Goal: Task Accomplishment & Management: Use online tool/utility

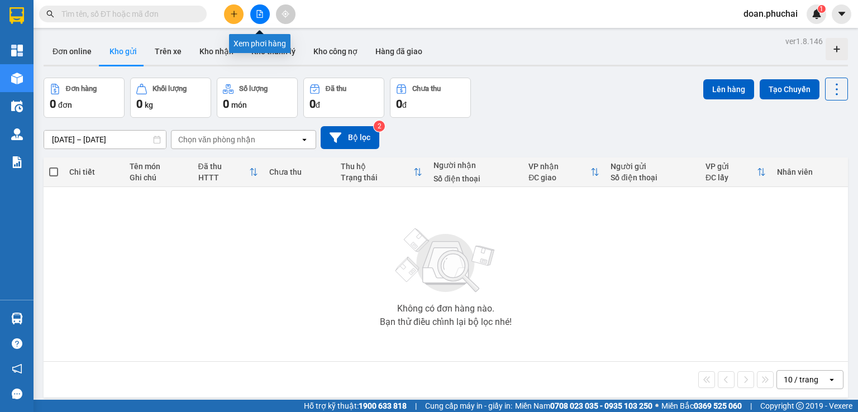
click at [260, 20] on button at bounding box center [260, 14] width 20 height 20
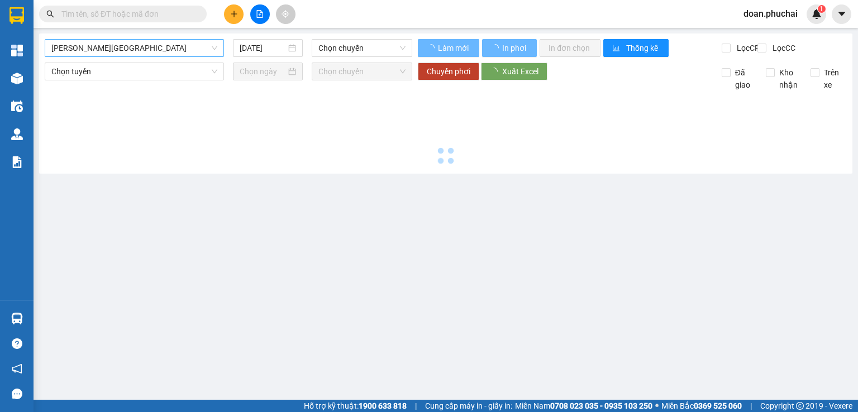
click at [128, 52] on span "[PERSON_NAME][GEOGRAPHIC_DATA]" at bounding box center [134, 48] width 166 height 17
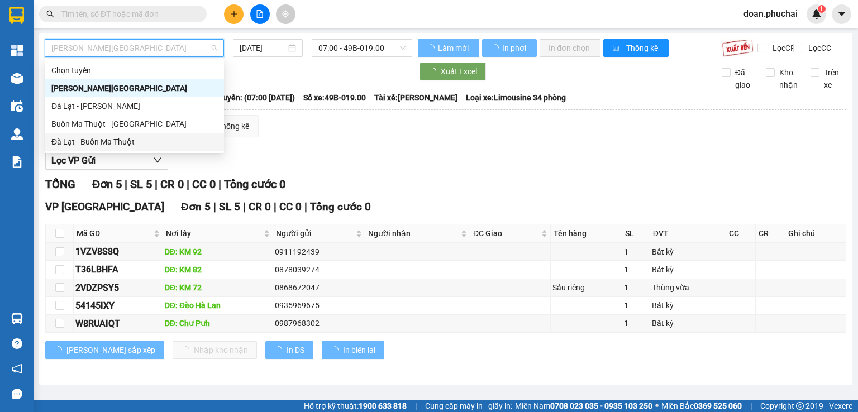
click at [118, 143] on div "Đà Lạt - Buôn Ma Thuột" at bounding box center [134, 142] width 166 height 12
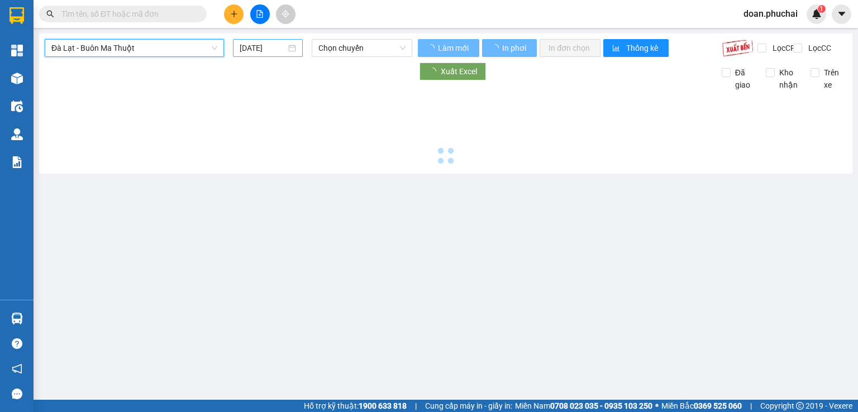
click at [252, 53] on input "[DATE]" at bounding box center [263, 48] width 46 height 12
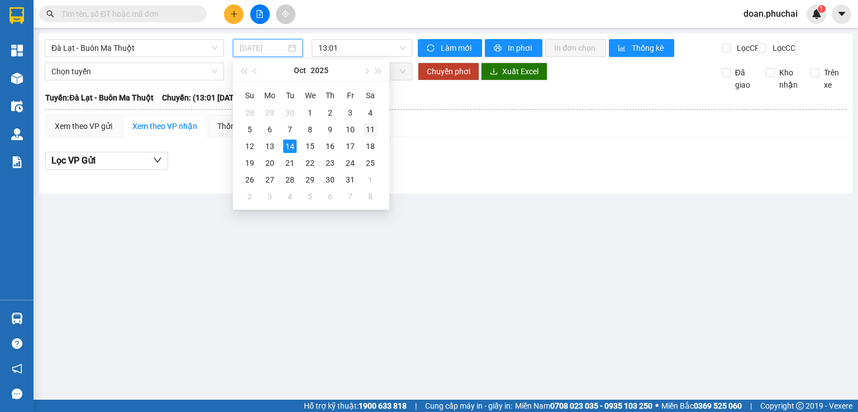
click at [369, 131] on div "11" at bounding box center [370, 129] width 13 height 13
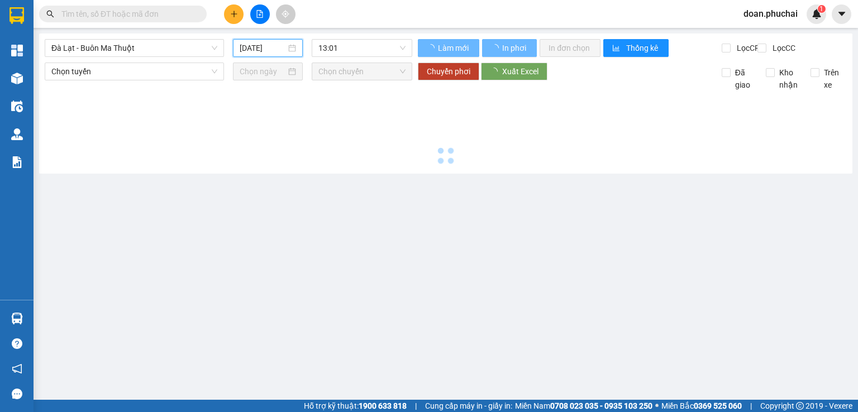
type input "[DATE]"
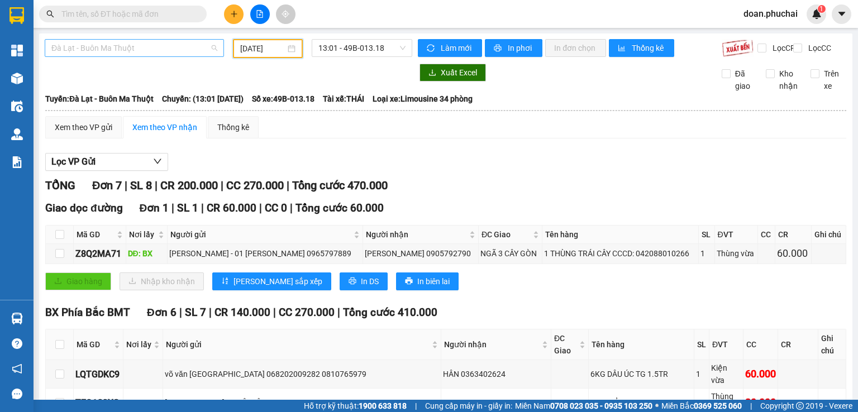
click at [171, 51] on span "Đà Lạt - Buôn Ma Thuột" at bounding box center [134, 48] width 166 height 17
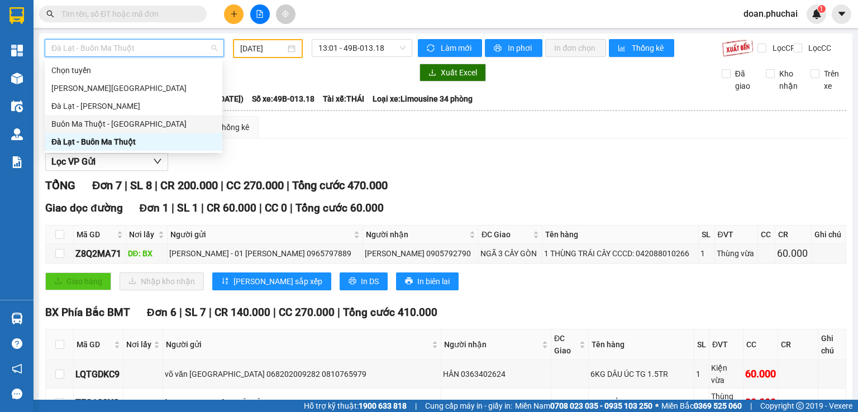
click at [118, 126] on div "Buôn Ma Thuột - [GEOGRAPHIC_DATA]" at bounding box center [133, 124] width 164 height 12
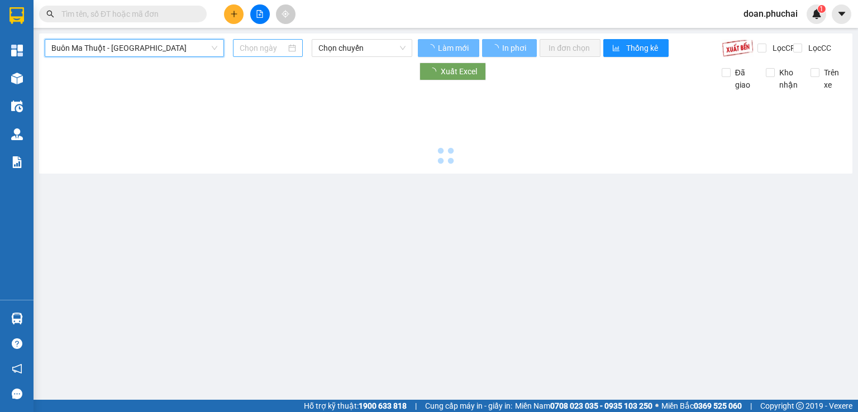
click at [280, 45] on input at bounding box center [263, 48] width 46 height 12
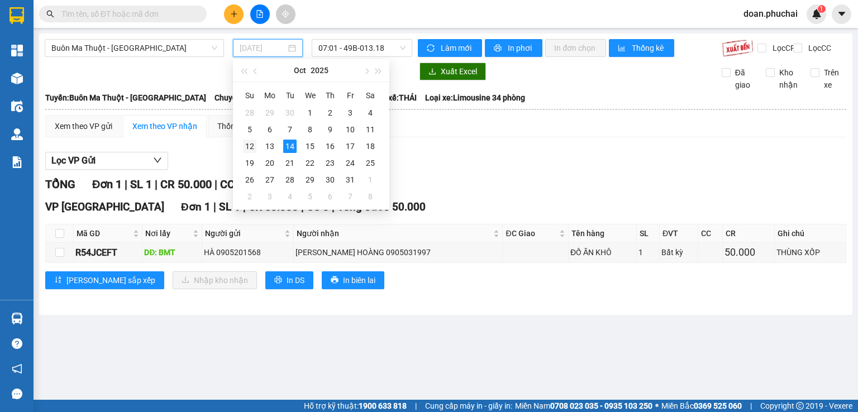
click at [245, 145] on div "12" at bounding box center [249, 146] width 13 height 13
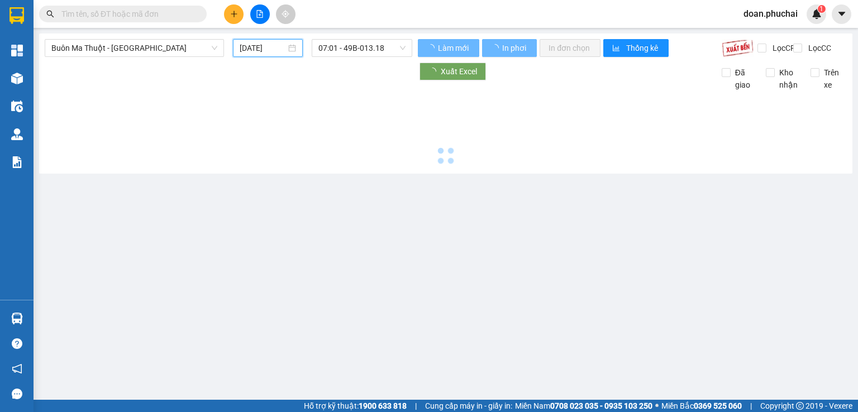
type input "[DATE]"
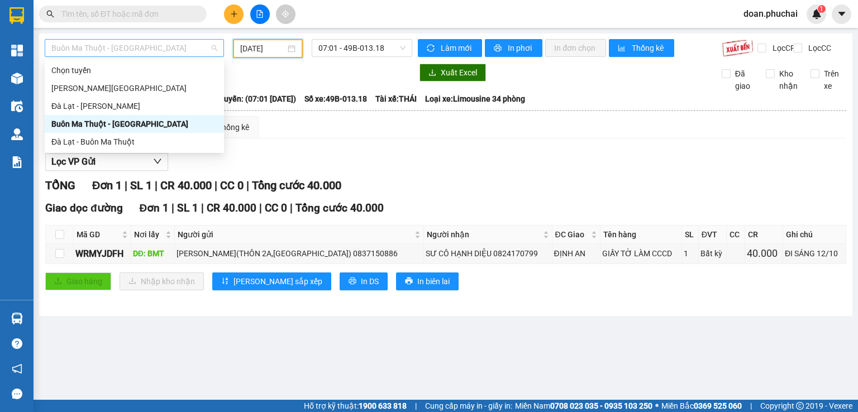
click at [118, 47] on span "Buôn Ma Thuột - [GEOGRAPHIC_DATA]" at bounding box center [134, 48] width 166 height 17
click at [101, 104] on div "Đà Lạt - [PERSON_NAME]" at bounding box center [134, 106] width 166 height 12
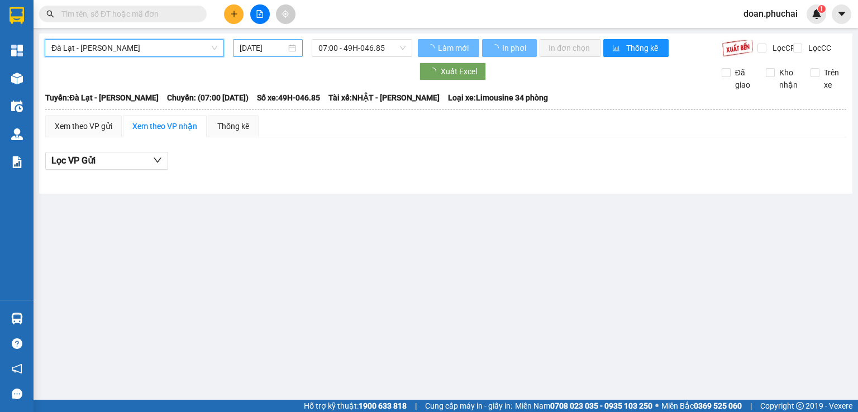
click at [247, 53] on input "[DATE]" at bounding box center [263, 48] width 46 height 12
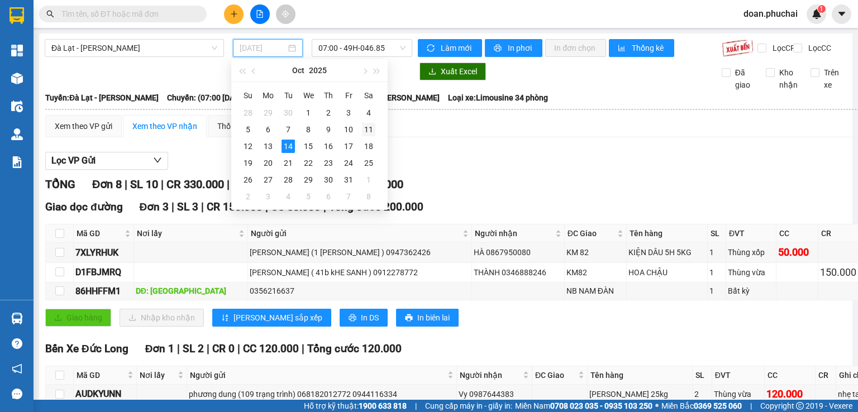
click at [370, 137] on td "11" at bounding box center [369, 129] width 20 height 17
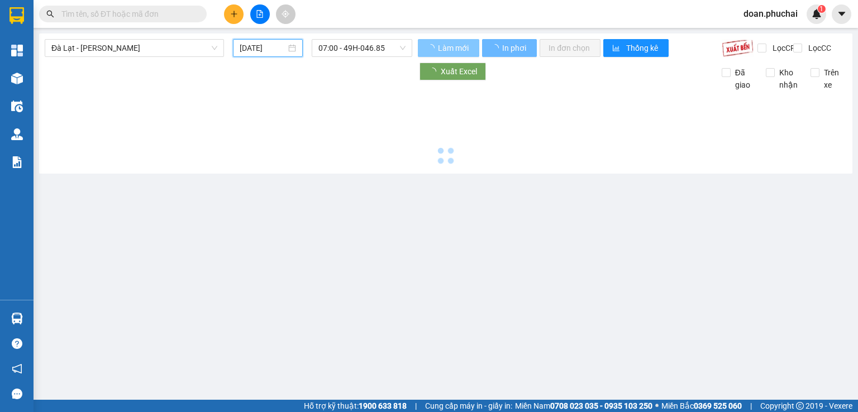
type input "[DATE]"
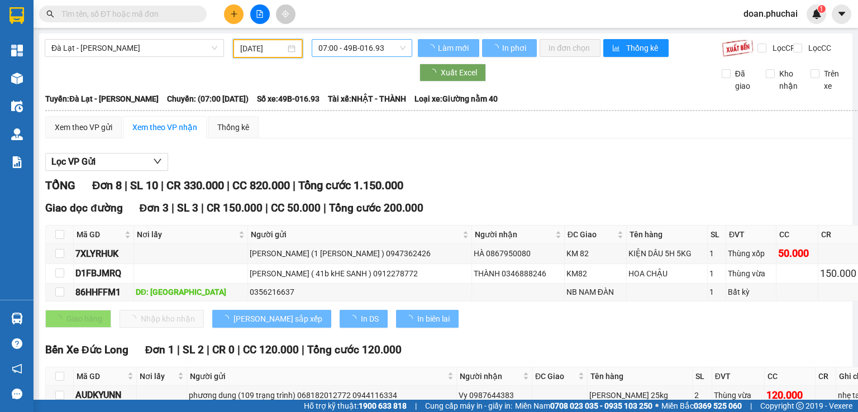
click at [378, 49] on span "07:00 - 49B-016.93" at bounding box center [362, 48] width 88 height 17
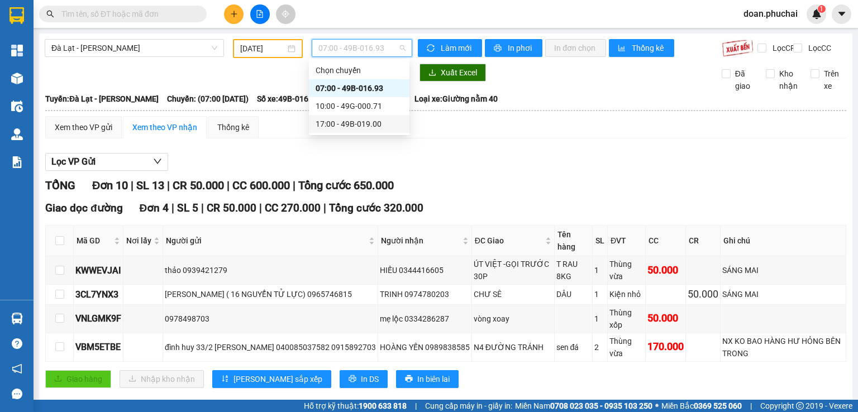
click at [385, 134] on body "Kết quả tìm kiếm ( 0 ) Bộ lọc No Data doan.phuchai 1 Tổng Quan Kho hàng mới Điề…" at bounding box center [429, 206] width 858 height 412
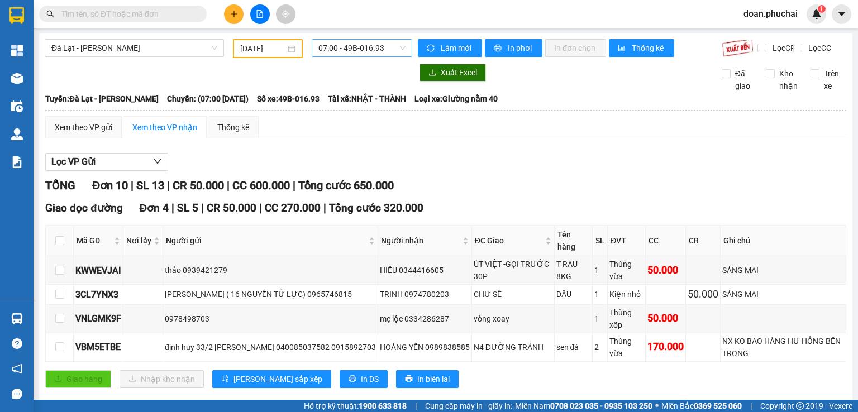
click at [354, 45] on span "07:00 - 49B-016.93" at bounding box center [362, 48] width 88 height 17
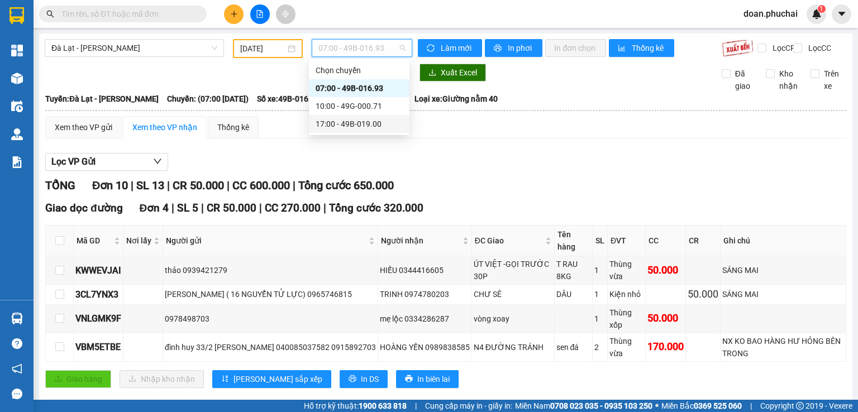
click at [363, 127] on div "17:00 - 49B-019.00" at bounding box center [359, 124] width 87 height 12
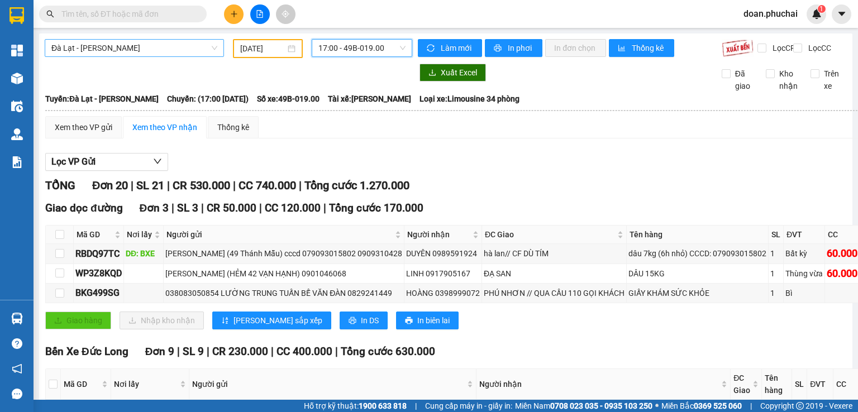
click at [76, 52] on span "Đà Lạt - [PERSON_NAME]" at bounding box center [134, 48] width 166 height 17
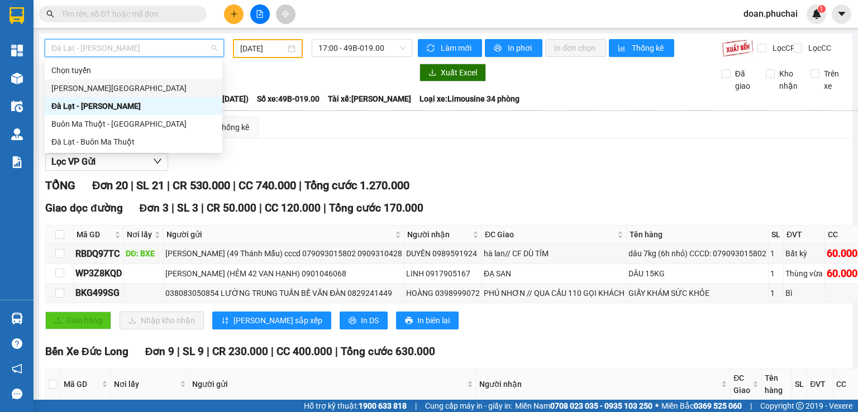
click at [67, 89] on div "[PERSON_NAME][GEOGRAPHIC_DATA]" at bounding box center [133, 88] width 164 height 12
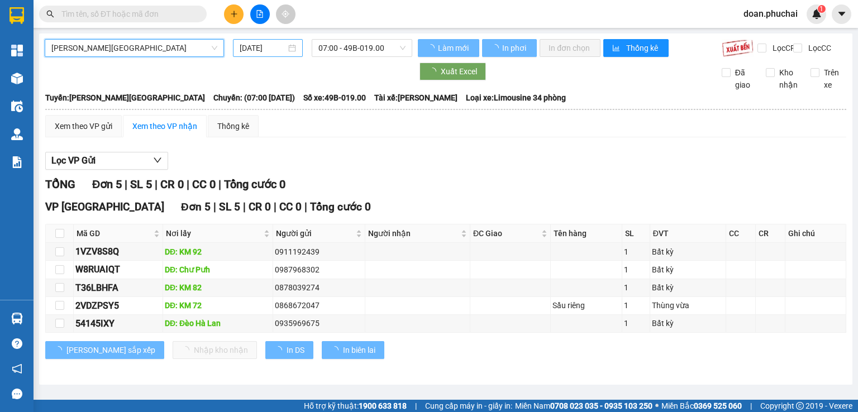
click at [284, 51] on input "[DATE]" at bounding box center [263, 48] width 46 height 12
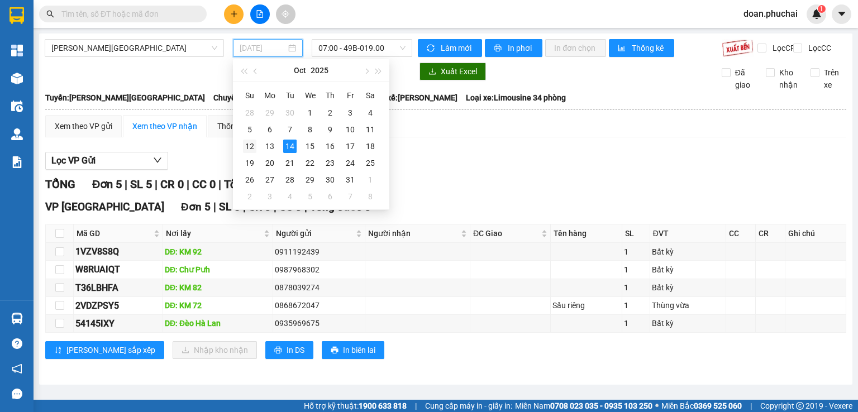
click at [248, 149] on div "12" at bounding box center [249, 146] width 13 height 13
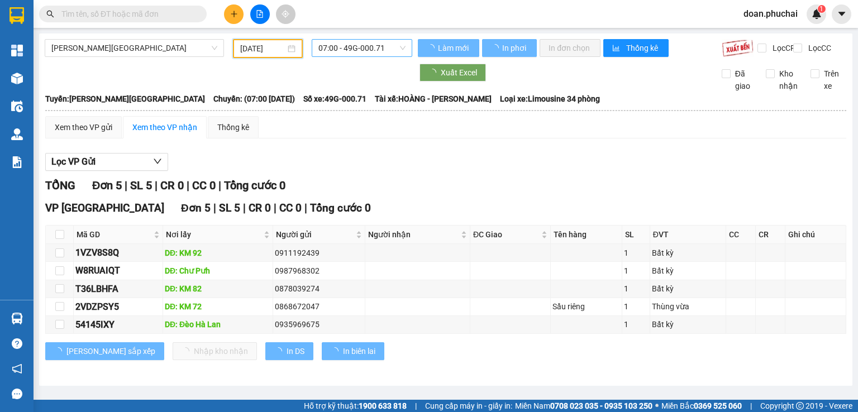
type input "[DATE]"
click at [364, 55] on span "07:00 - 49G-000.71" at bounding box center [362, 48] width 88 height 17
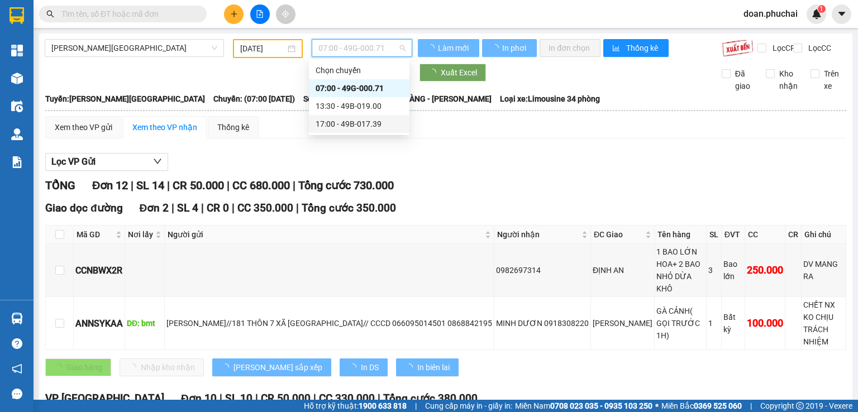
click at [355, 107] on div "13:30 - 49B-019.00" at bounding box center [359, 106] width 87 height 12
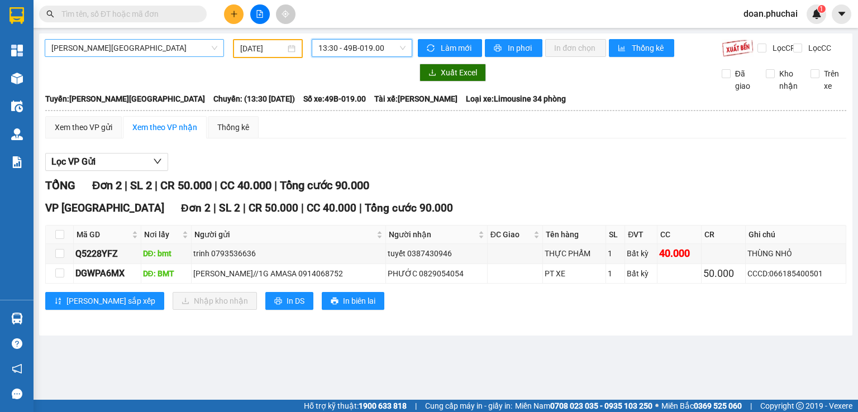
click at [134, 54] on span "[PERSON_NAME][GEOGRAPHIC_DATA]" at bounding box center [134, 48] width 166 height 17
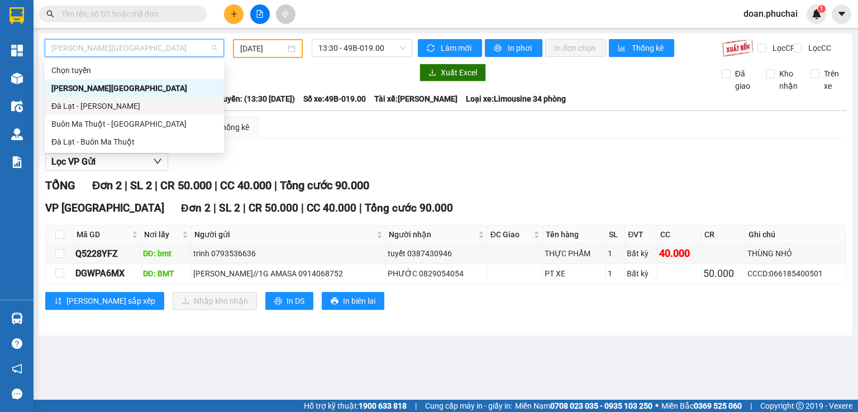
click at [94, 104] on div "Đà Lạt - [PERSON_NAME]" at bounding box center [134, 106] width 166 height 12
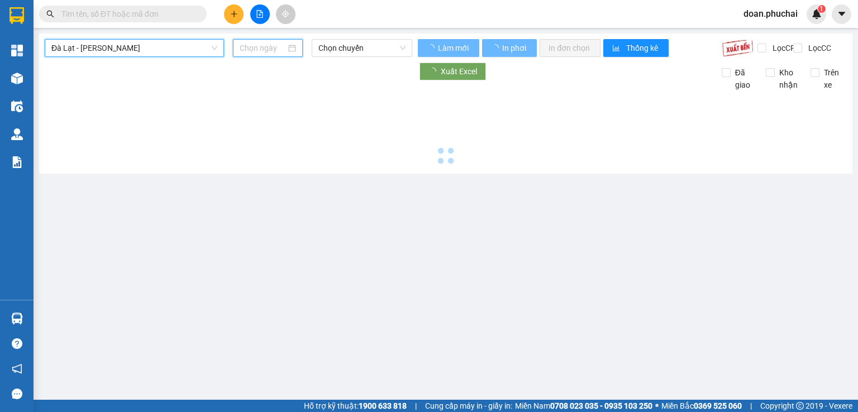
click at [267, 49] on input at bounding box center [263, 48] width 46 height 12
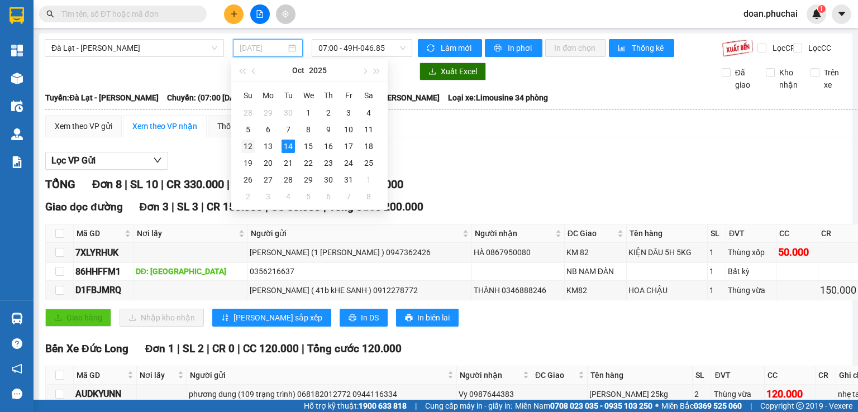
click at [249, 144] on div "12" at bounding box center [247, 146] width 13 height 13
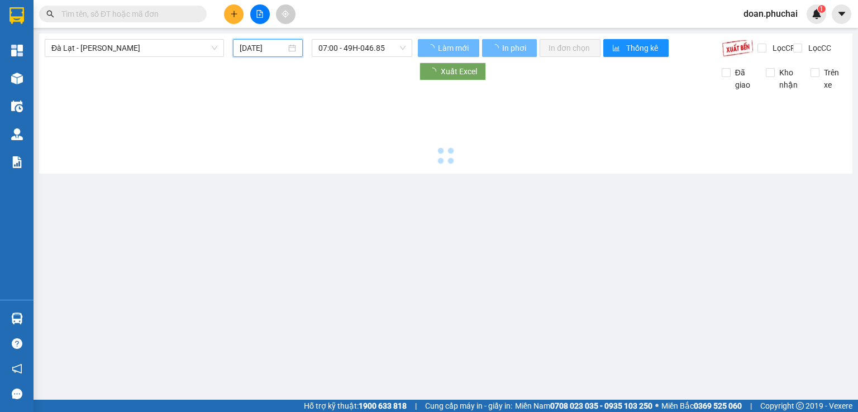
type input "[DATE]"
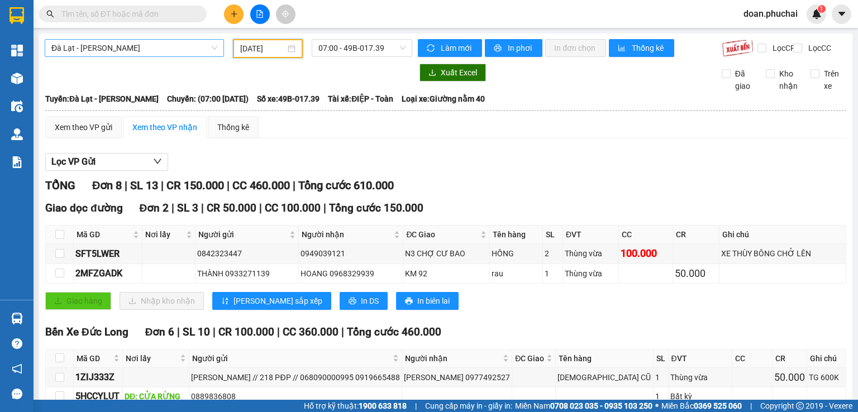
click at [156, 55] on span "Đà Lạt - [PERSON_NAME]" at bounding box center [134, 48] width 166 height 17
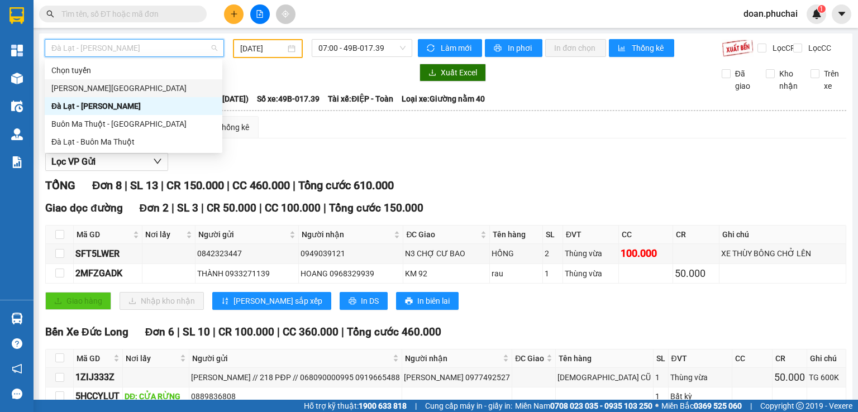
click at [123, 92] on div "[PERSON_NAME][GEOGRAPHIC_DATA]" at bounding box center [133, 88] width 164 height 12
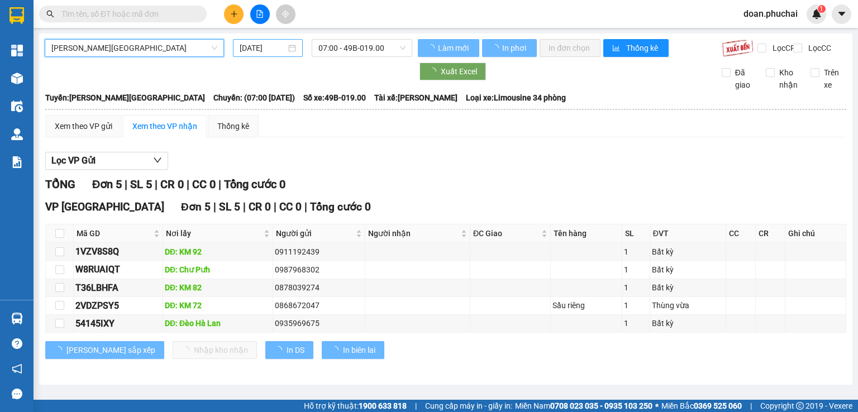
click at [264, 50] on input "[DATE]" at bounding box center [263, 48] width 46 height 12
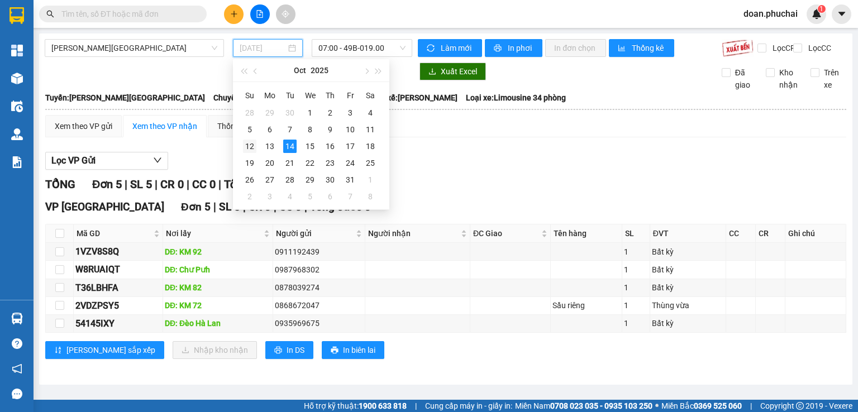
click at [246, 147] on div "12" at bounding box center [249, 146] width 13 height 13
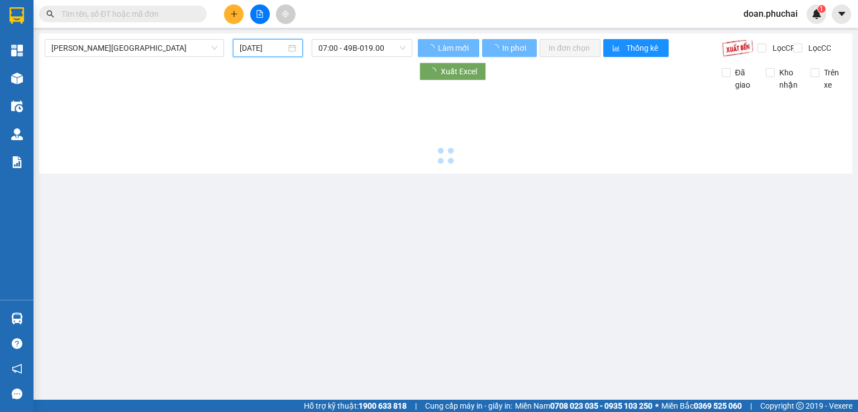
type input "[DATE]"
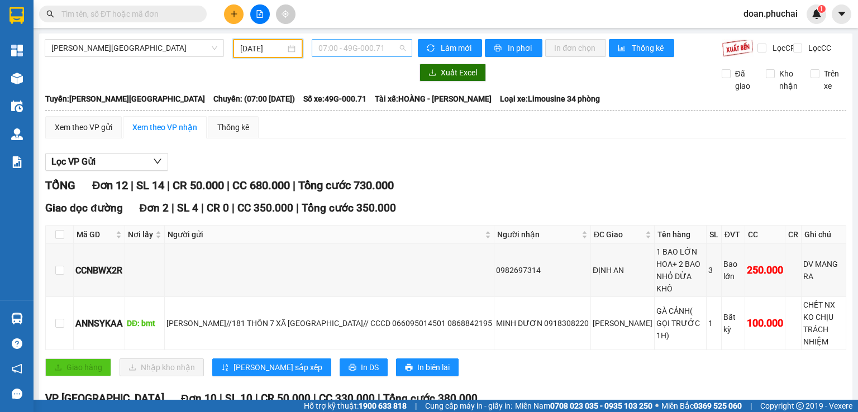
click at [331, 55] on span "07:00 - 49G-000.71" at bounding box center [362, 48] width 88 height 17
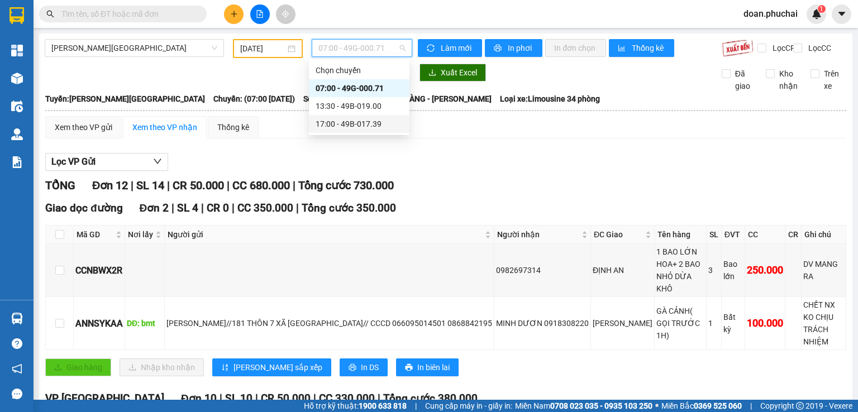
click at [332, 130] on div "17:00 - 49B-017.39" at bounding box center [359, 124] width 87 height 12
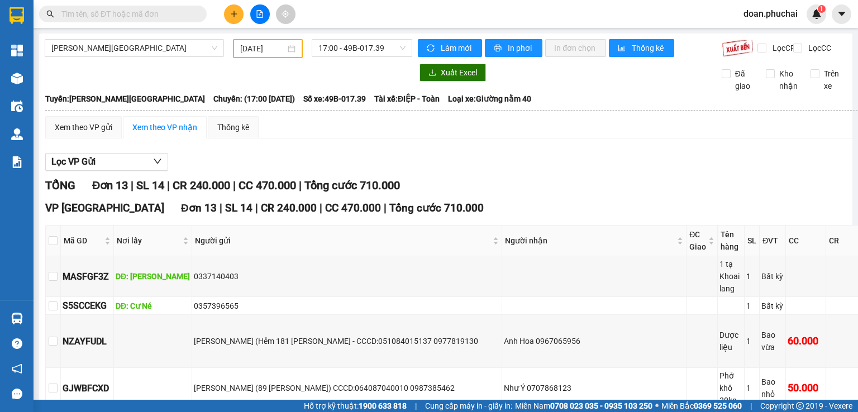
click at [122, 58] on div "[PERSON_NAME] - [GEOGRAPHIC_DATA] [DATE] 17:00 - 49B-017.39" at bounding box center [229, 48] width 368 height 19
click at [117, 46] on span "[PERSON_NAME][GEOGRAPHIC_DATA]" at bounding box center [134, 48] width 166 height 17
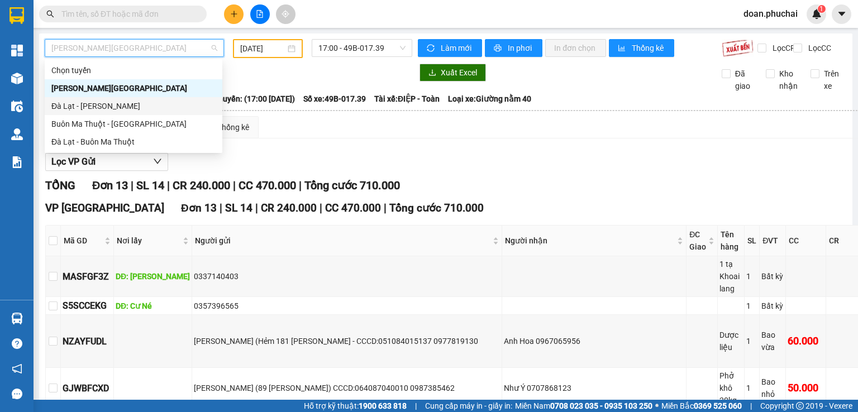
click at [83, 105] on div "Đà Lạt - [PERSON_NAME]" at bounding box center [133, 106] width 164 height 12
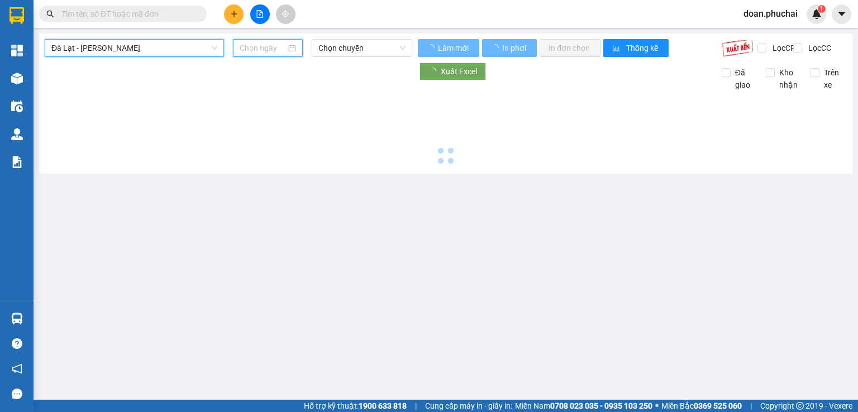
click at [254, 49] on input at bounding box center [263, 48] width 46 height 12
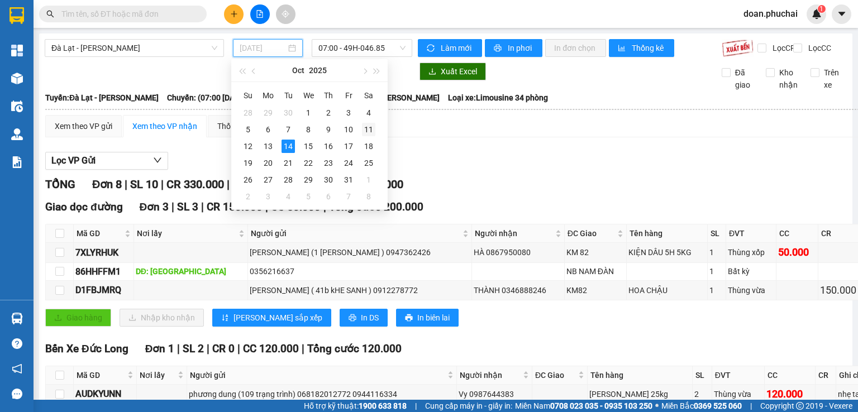
click at [376, 134] on td "11" at bounding box center [369, 129] width 20 height 17
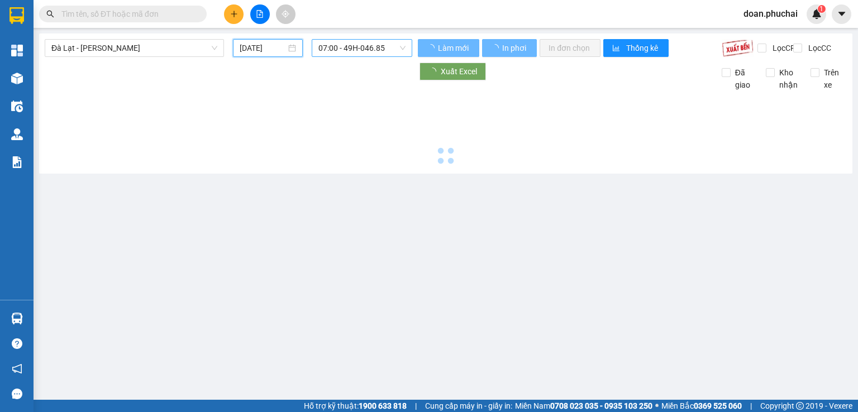
click at [371, 47] on span "07:00 - 49H-046.85" at bounding box center [362, 48] width 88 height 17
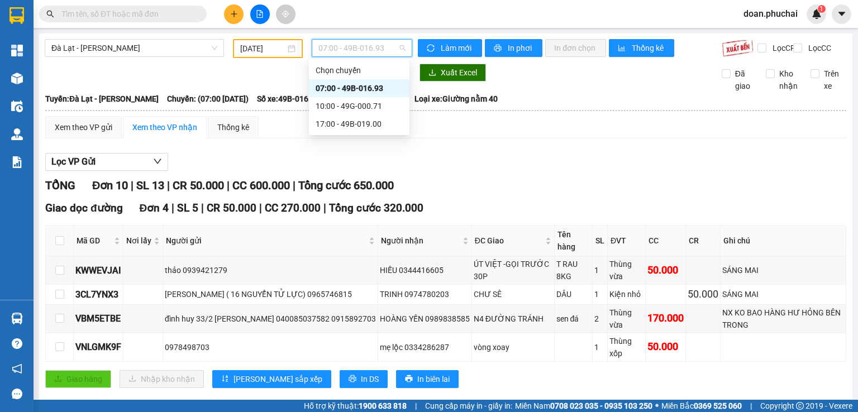
click at [275, 47] on input "[DATE]" at bounding box center [262, 48] width 45 height 12
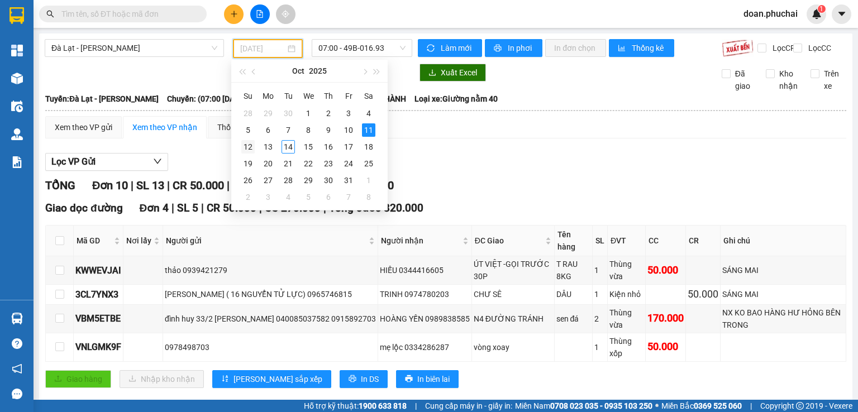
click at [248, 145] on div "12" at bounding box center [247, 146] width 13 height 13
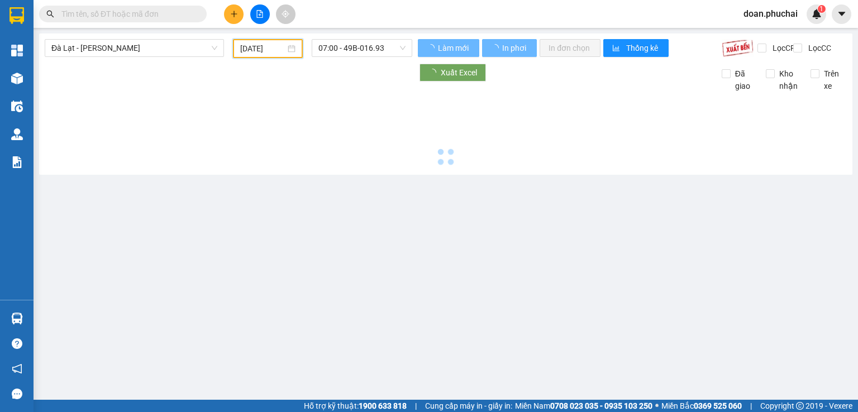
type input "[DATE]"
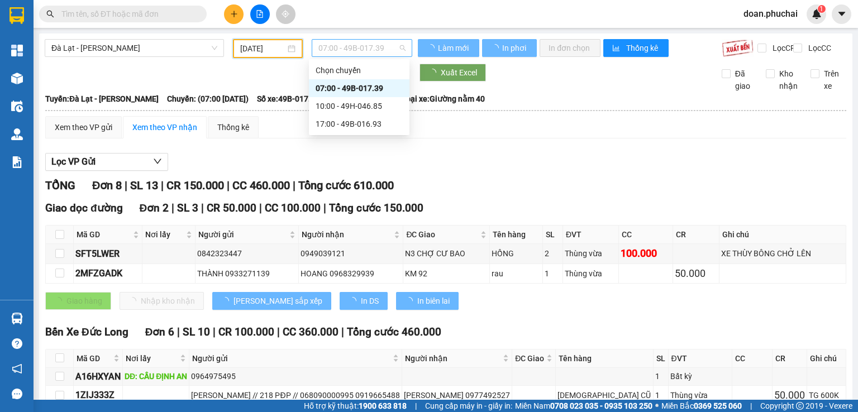
click at [339, 45] on span "07:00 - 49B-017.39" at bounding box center [362, 48] width 88 height 17
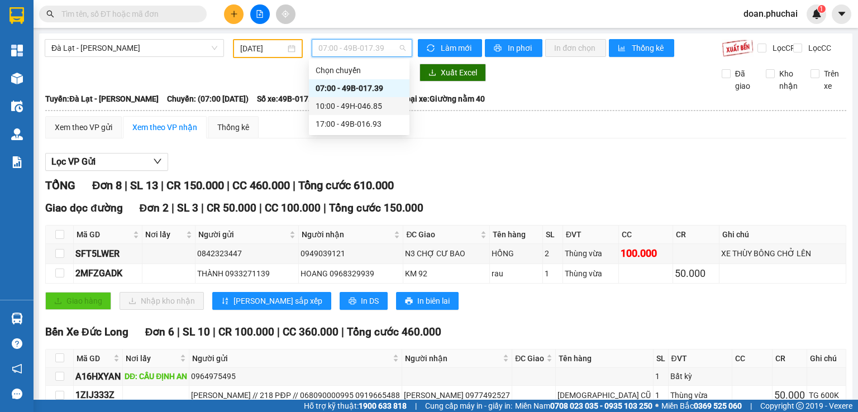
click at [345, 108] on div "10:00 - 49H-046.85" at bounding box center [359, 106] width 87 height 12
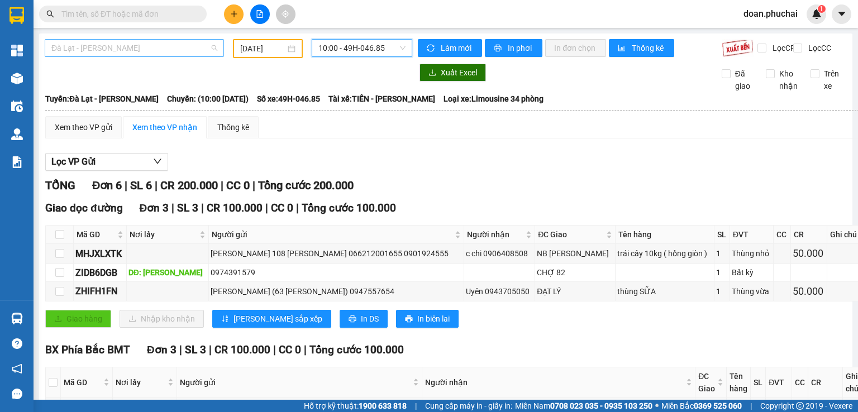
drag, startPoint x: 179, startPoint y: 47, endPoint x: 177, endPoint y: 55, distance: 8.1
click at [181, 50] on span "Đà Lạt - [PERSON_NAME]" at bounding box center [134, 48] width 166 height 17
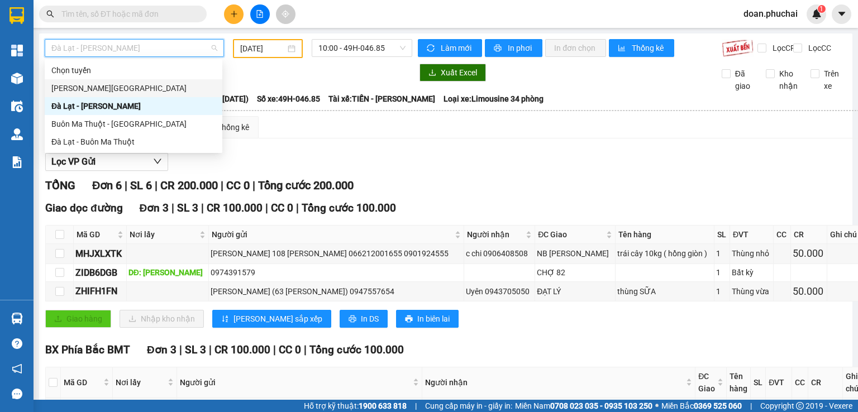
drag, startPoint x: 149, startPoint y: 85, endPoint x: 178, endPoint y: 95, distance: 30.6
click at [150, 85] on div "[PERSON_NAME][GEOGRAPHIC_DATA]" at bounding box center [133, 88] width 164 height 12
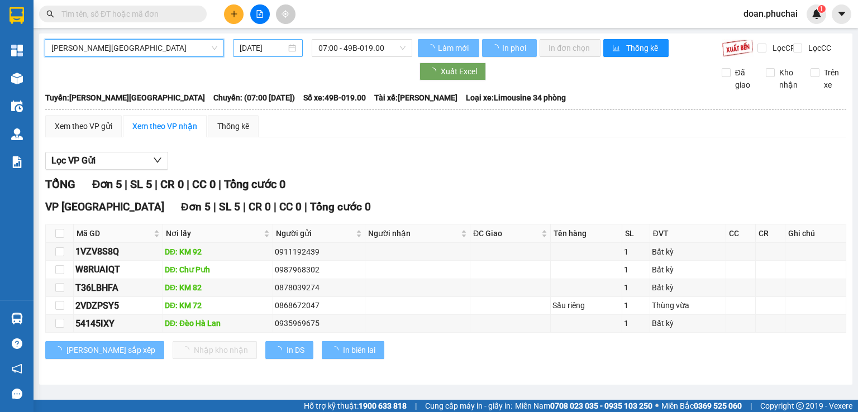
click at [259, 47] on input "[DATE]" at bounding box center [263, 48] width 46 height 12
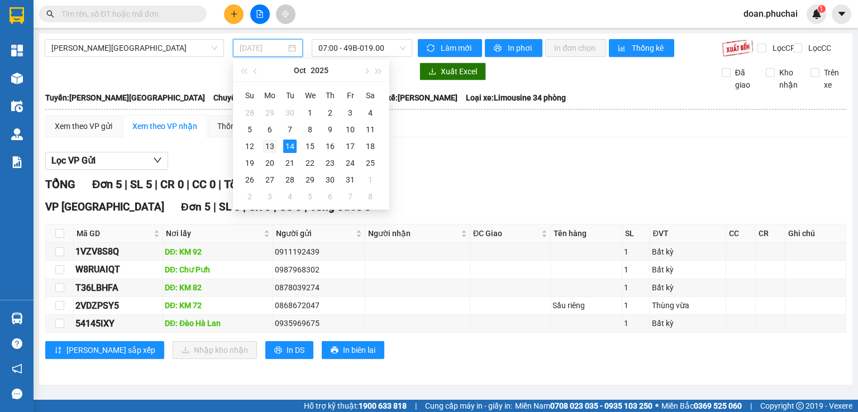
click at [264, 144] on div "13" at bounding box center [269, 146] width 13 height 13
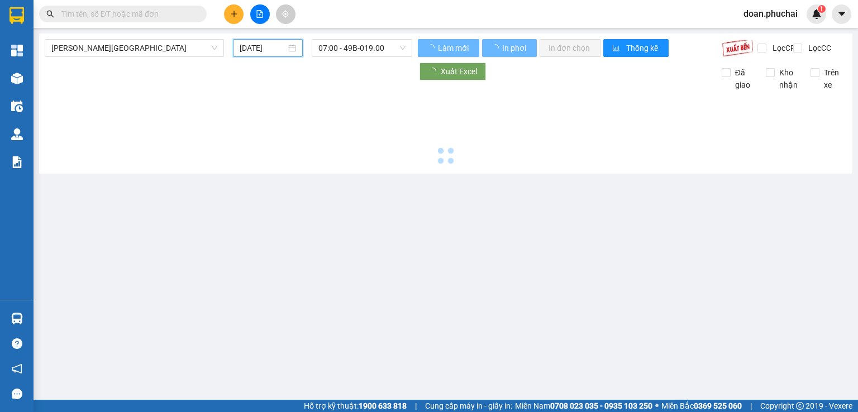
type input "[DATE]"
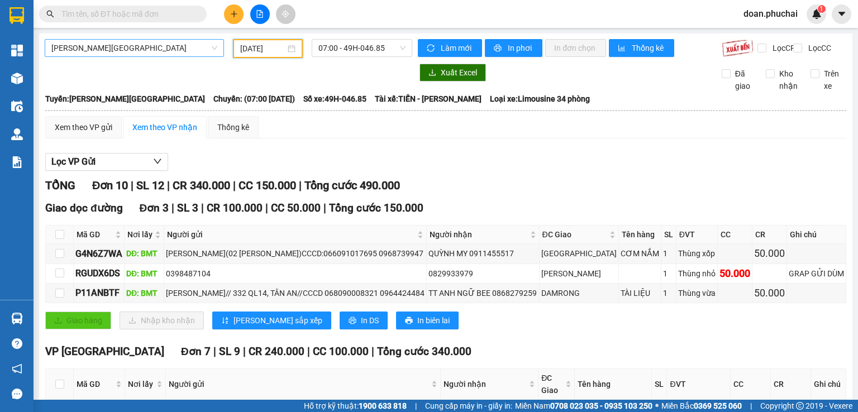
click at [124, 43] on span "[PERSON_NAME][GEOGRAPHIC_DATA]" at bounding box center [134, 48] width 166 height 17
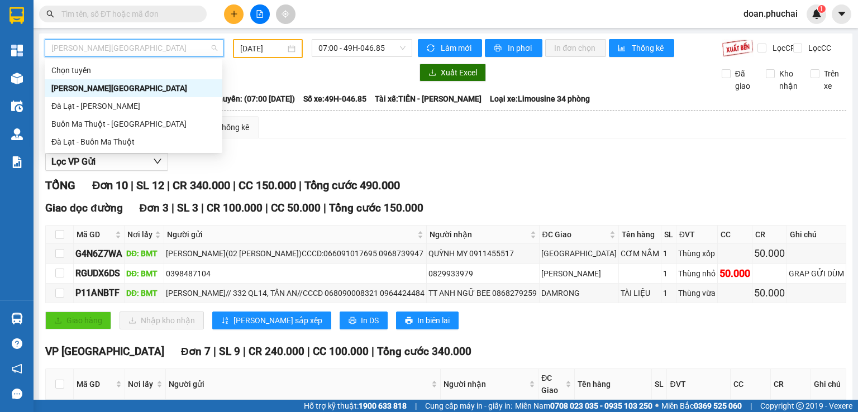
click at [96, 88] on div "[PERSON_NAME][GEOGRAPHIC_DATA]" at bounding box center [133, 88] width 164 height 12
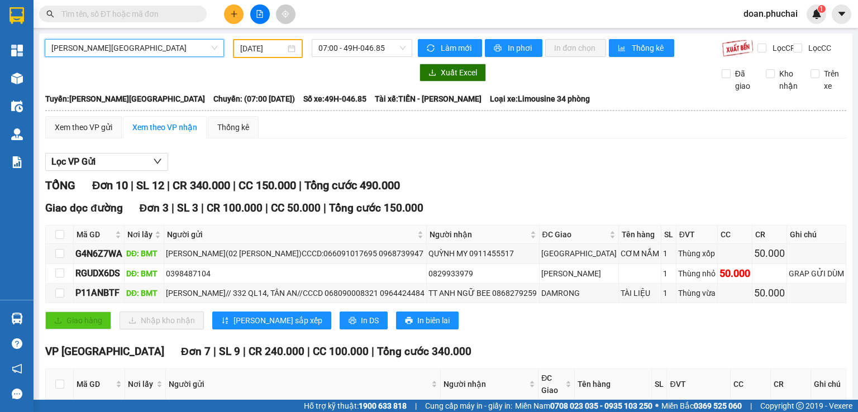
click at [90, 54] on span "[PERSON_NAME][GEOGRAPHIC_DATA]" at bounding box center [134, 48] width 166 height 17
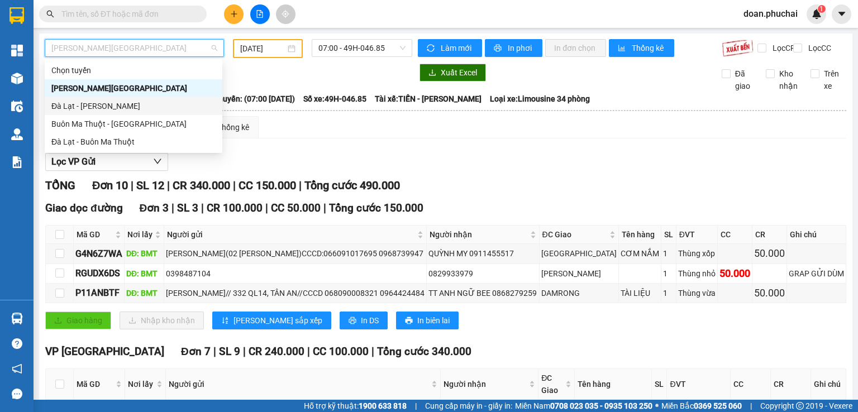
click at [94, 108] on div "Đà Lạt - [PERSON_NAME]" at bounding box center [133, 106] width 164 height 12
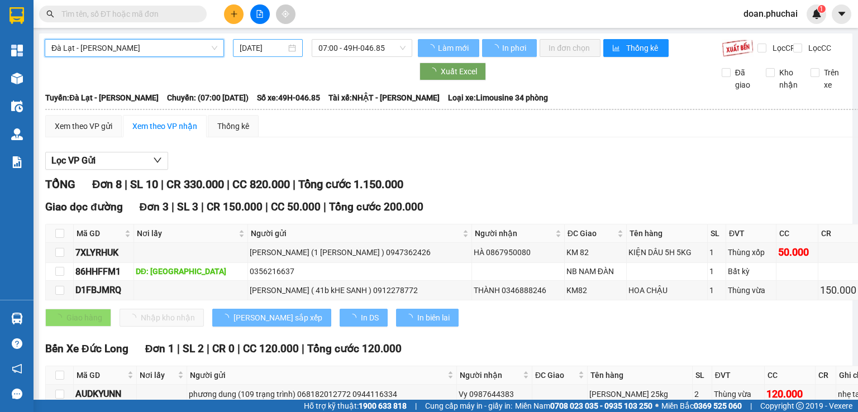
click at [258, 52] on input "[DATE]" at bounding box center [263, 48] width 46 height 12
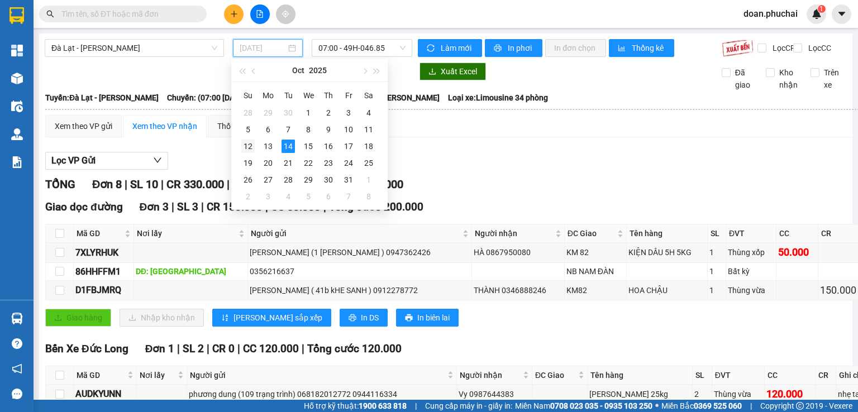
click at [247, 149] on div "12" at bounding box center [247, 146] width 13 height 13
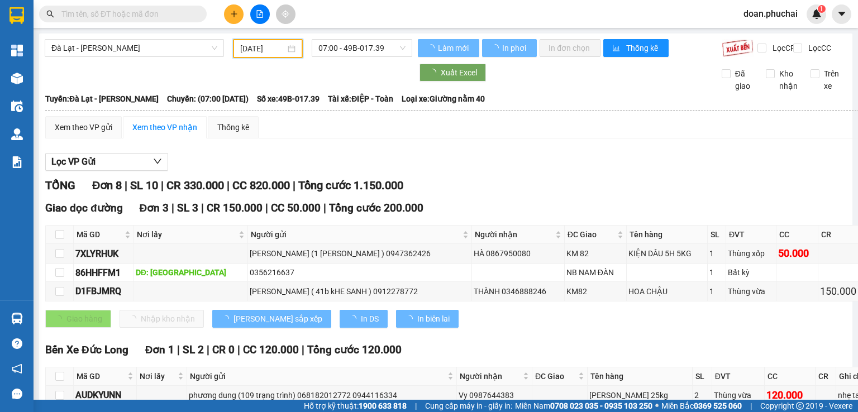
type input "[DATE]"
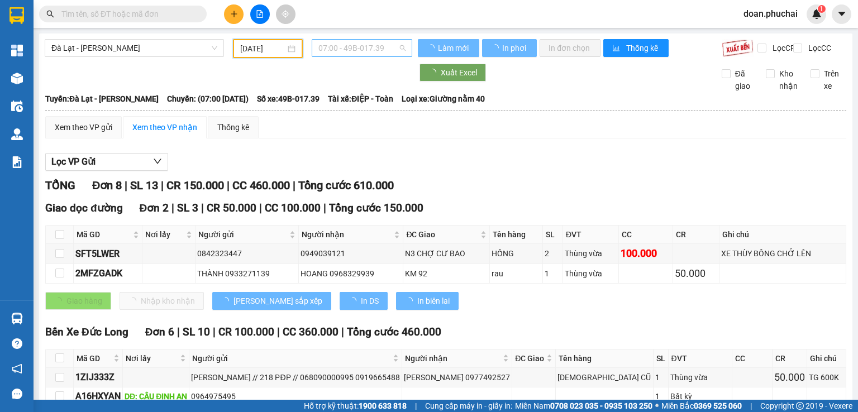
click at [328, 51] on span "07:00 - 49B-017.39" at bounding box center [362, 48] width 88 height 17
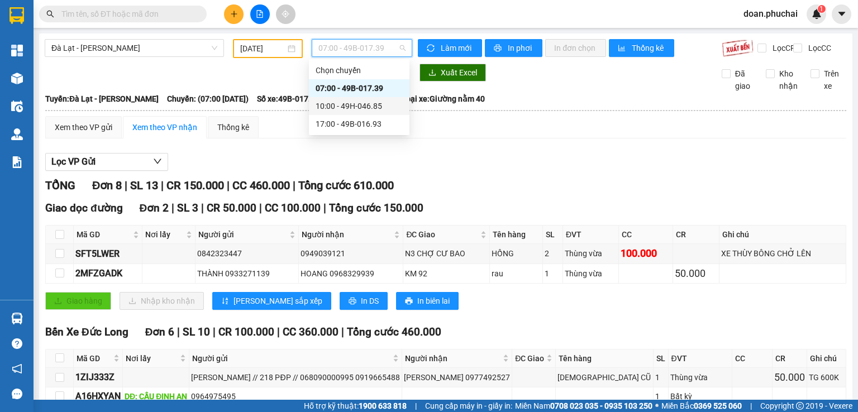
click at [330, 106] on div "10:00 - 49H-046.85" at bounding box center [359, 106] width 87 height 12
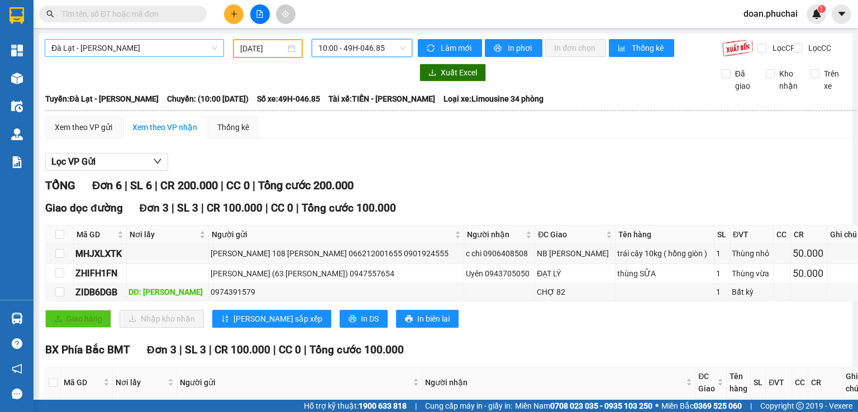
click at [77, 55] on span "Đà Lạt - [PERSON_NAME]" at bounding box center [134, 48] width 166 height 17
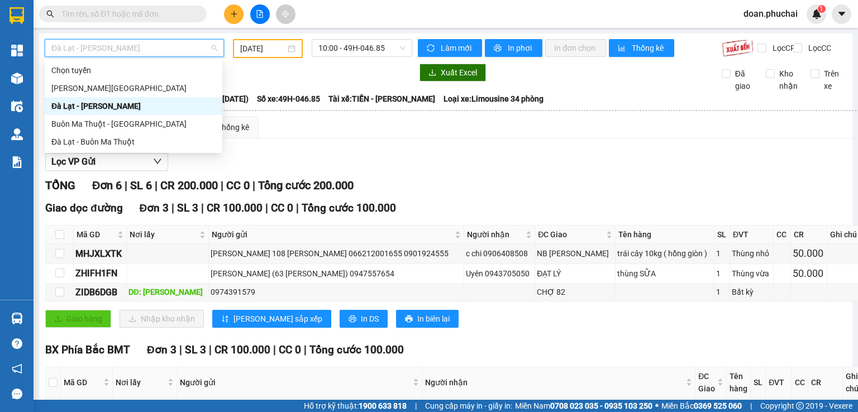
click at [320, 79] on div at bounding box center [229, 73] width 368 height 18
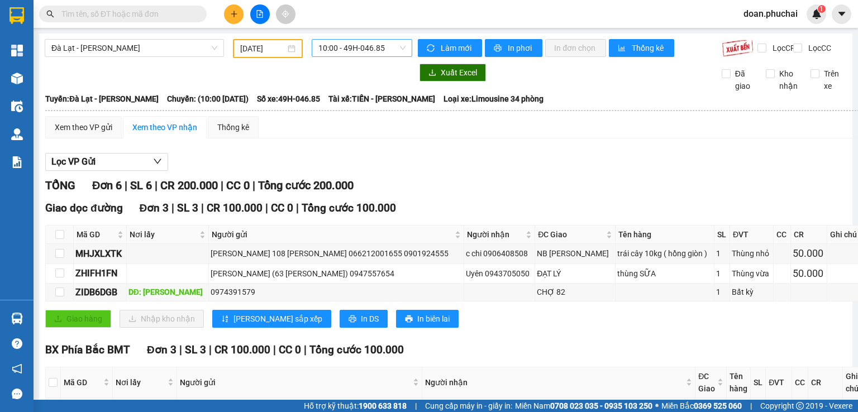
click at [334, 54] on span "10:00 - 49H-046.85" at bounding box center [362, 48] width 88 height 17
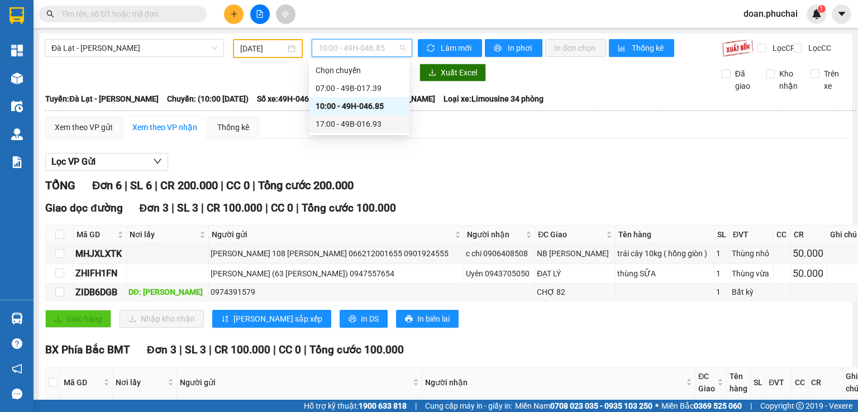
click at [384, 120] on div "17:00 - 49B-016.93" at bounding box center [359, 124] width 87 height 12
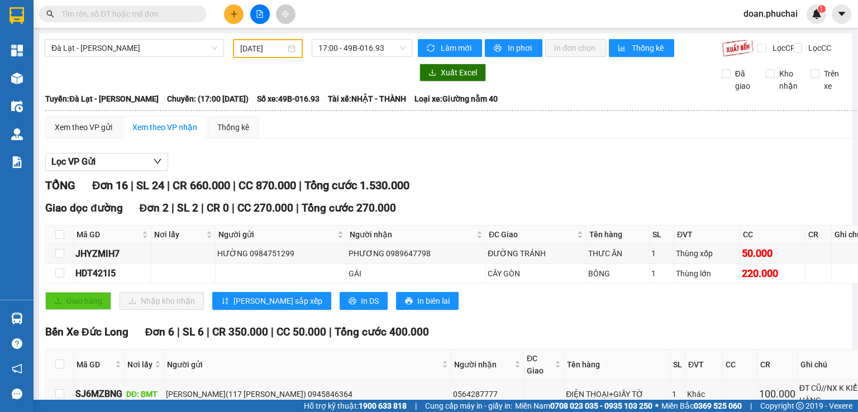
click at [130, 58] on div "Đà Lạt - [PERSON_NAME] [DATE] 17:00 - 49B-016.93" at bounding box center [229, 48] width 368 height 19
click at [130, 47] on span "Đà Lạt - [PERSON_NAME]" at bounding box center [134, 48] width 166 height 17
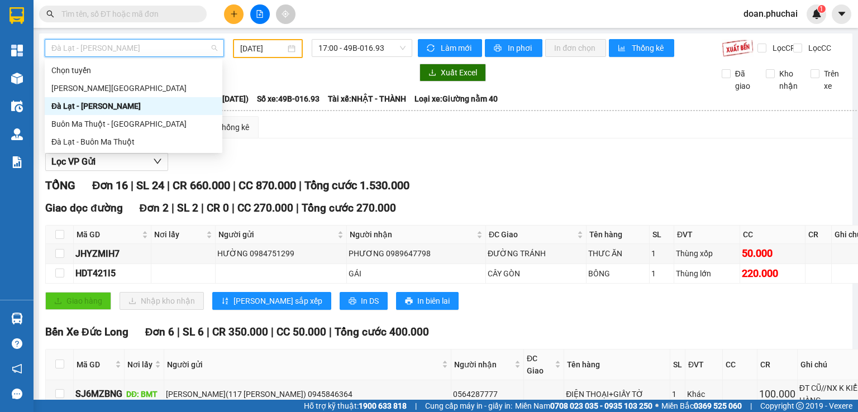
click at [79, 108] on div "Đà Lạt - [PERSON_NAME]" at bounding box center [133, 106] width 164 height 12
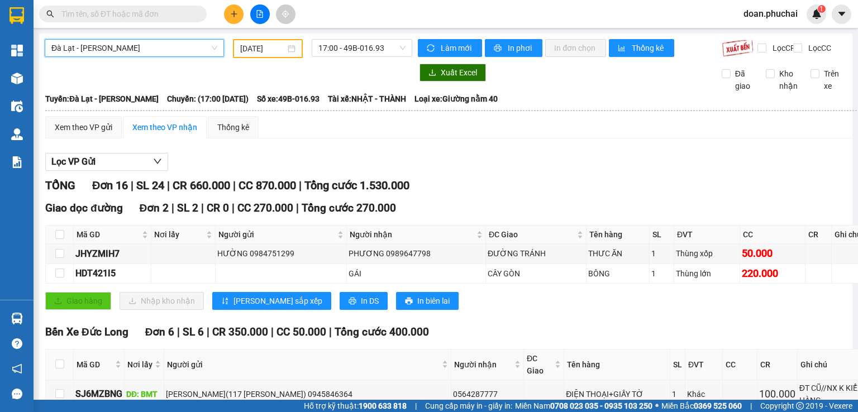
click at [101, 45] on span "Đà Lạt - [PERSON_NAME]" at bounding box center [134, 48] width 166 height 17
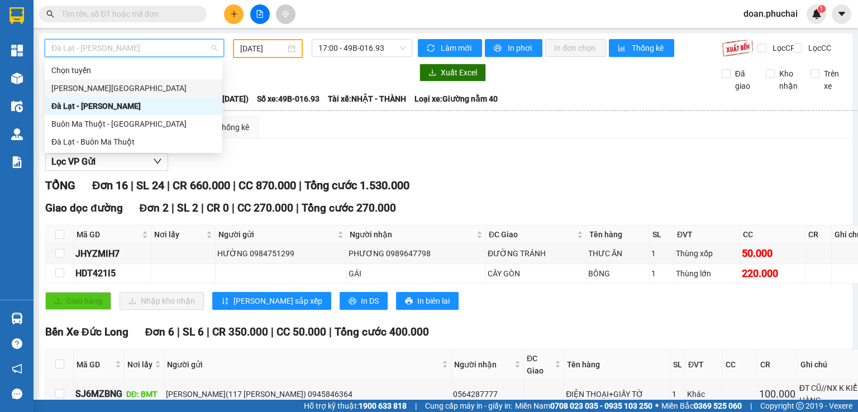
click at [98, 85] on div "[PERSON_NAME][GEOGRAPHIC_DATA]" at bounding box center [133, 88] width 164 height 12
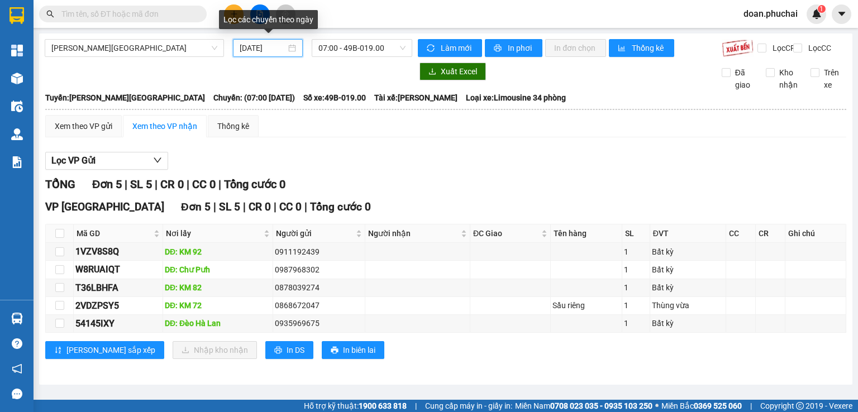
click at [249, 46] on input "[DATE]" at bounding box center [263, 48] width 46 height 12
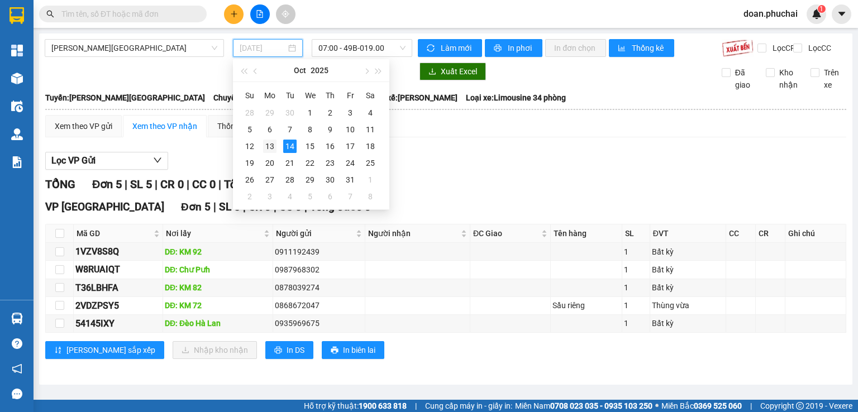
click at [270, 145] on div "13" at bounding box center [269, 146] width 13 height 13
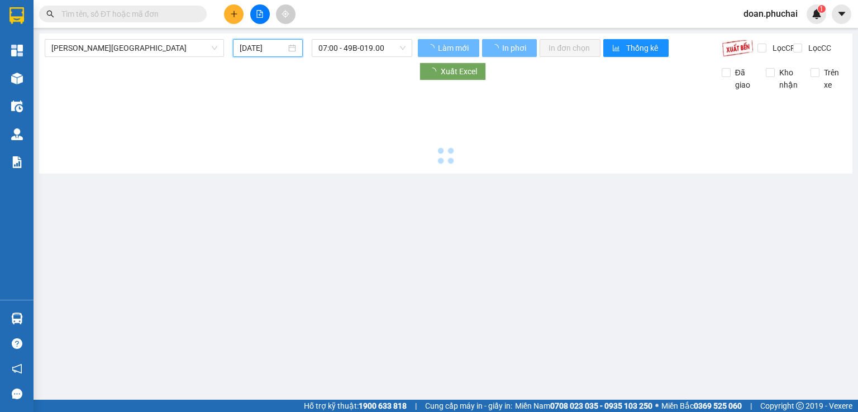
type input "[DATE]"
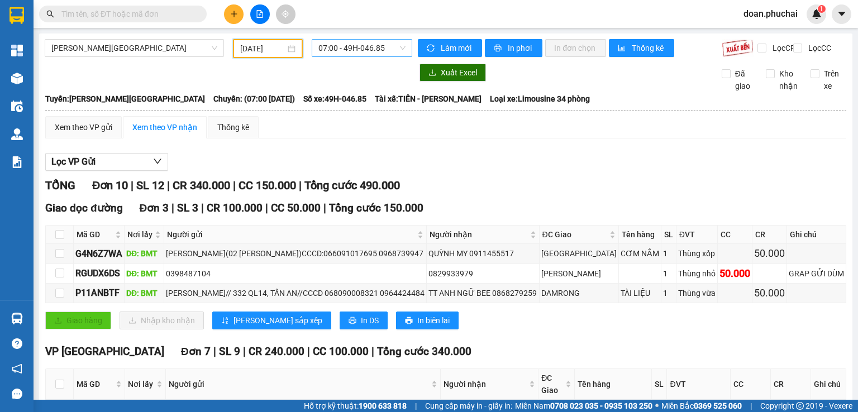
click at [322, 55] on span "07:00 - 49H-046.85" at bounding box center [362, 48] width 88 height 17
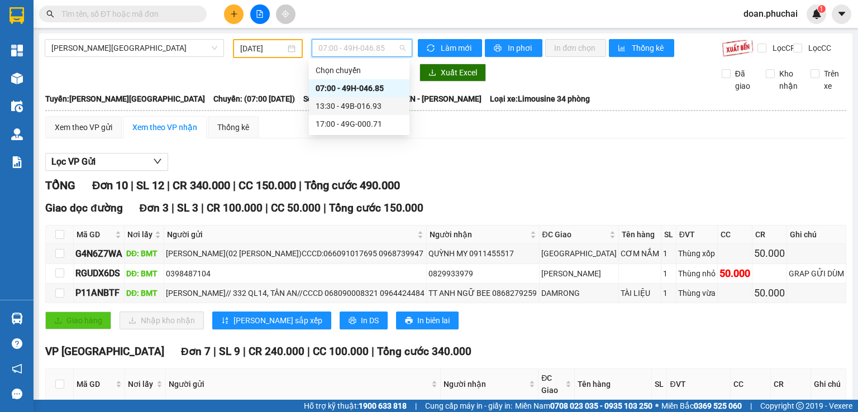
click at [372, 105] on div "13:30 - 49B-016.93" at bounding box center [359, 106] width 87 height 12
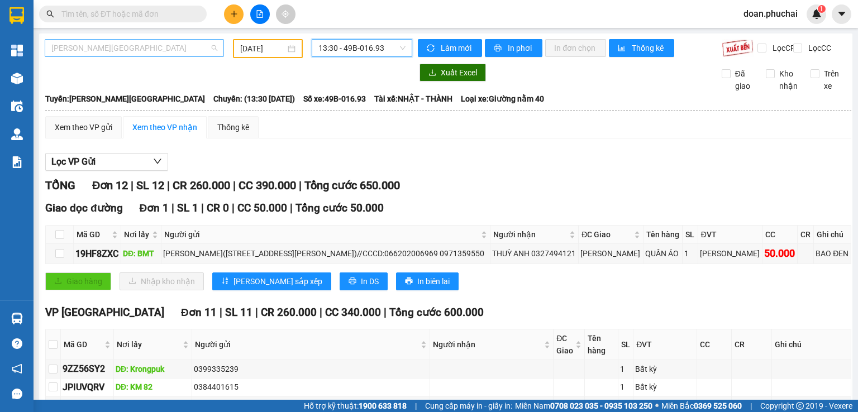
click at [97, 53] on span "[PERSON_NAME][GEOGRAPHIC_DATA]" at bounding box center [134, 48] width 166 height 17
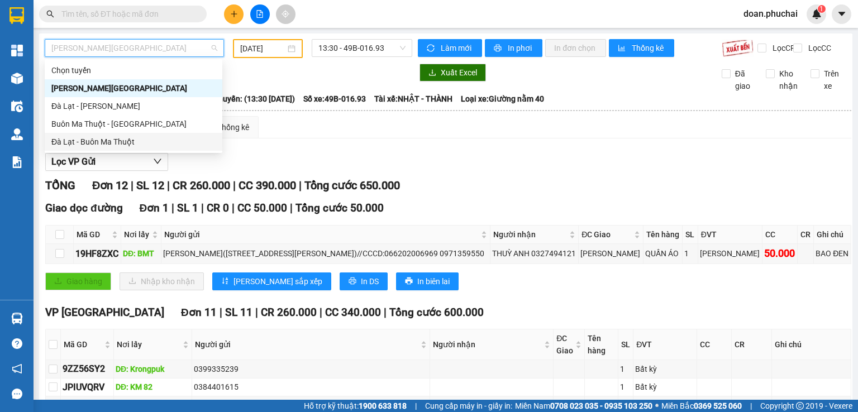
click at [117, 142] on div "Đà Lạt - Buôn Ma Thuột" at bounding box center [133, 142] width 164 height 12
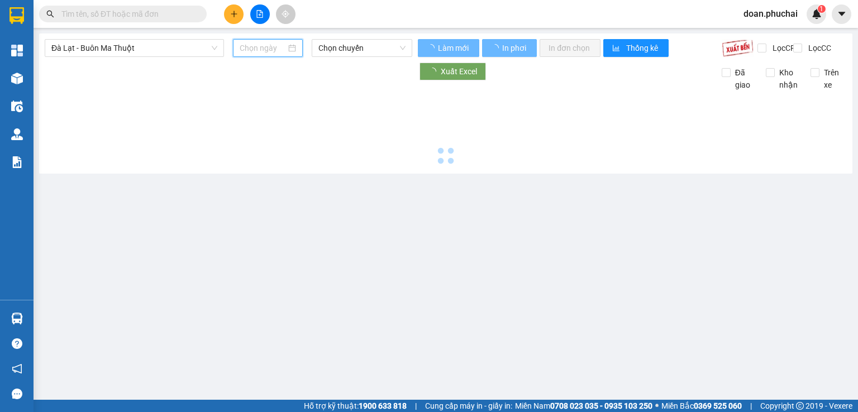
click at [260, 47] on input at bounding box center [263, 48] width 46 height 12
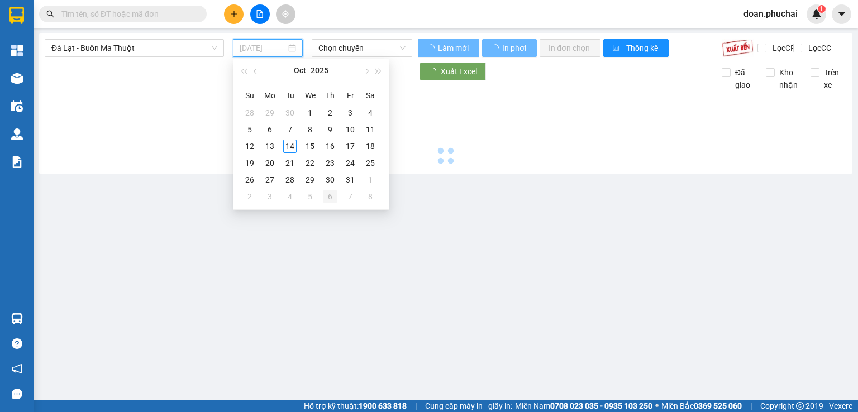
type input "[DATE]"
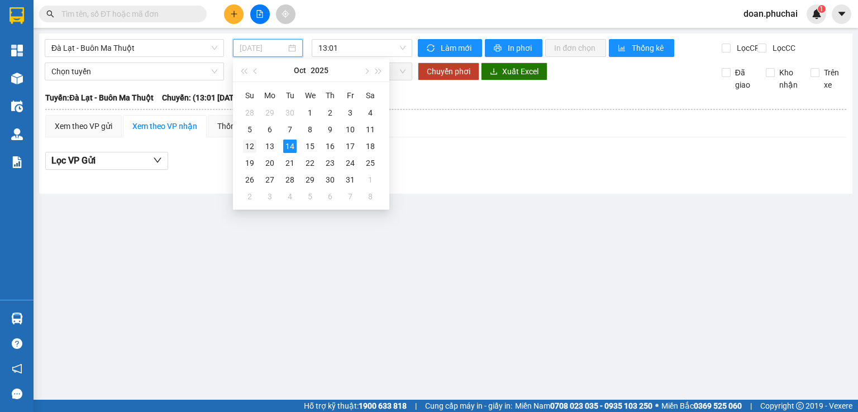
click at [249, 142] on div "12" at bounding box center [249, 146] width 13 height 13
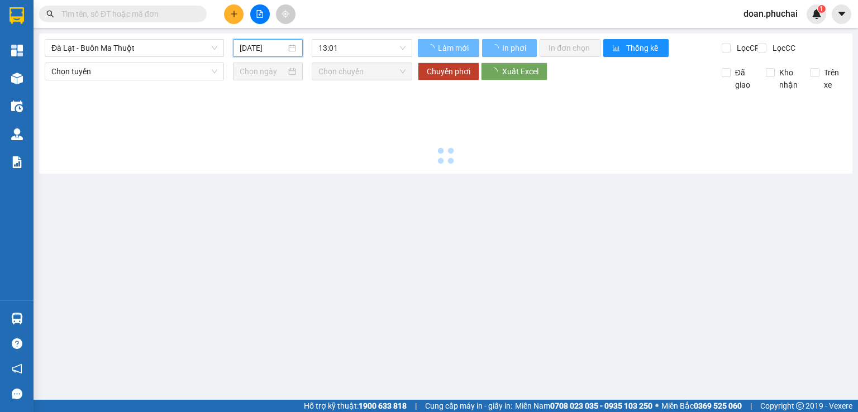
type input "[DATE]"
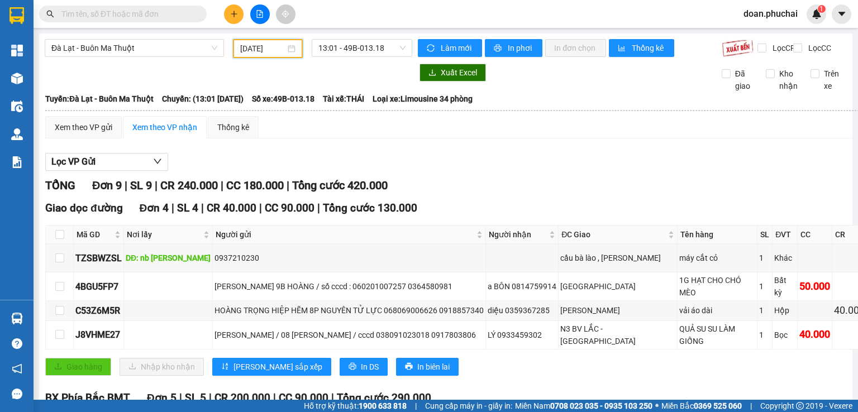
click at [177, 58] on div "Đà Lạt - Buôn Ma Thuột [DATE] 13:01 - 49B-013.18" at bounding box center [229, 48] width 368 height 19
drag, startPoint x: 173, startPoint y: 49, endPoint x: 166, endPoint y: 58, distance: 11.1
click at [172, 50] on span "Đà Lạt - Buôn Ma Thuột" at bounding box center [134, 48] width 166 height 17
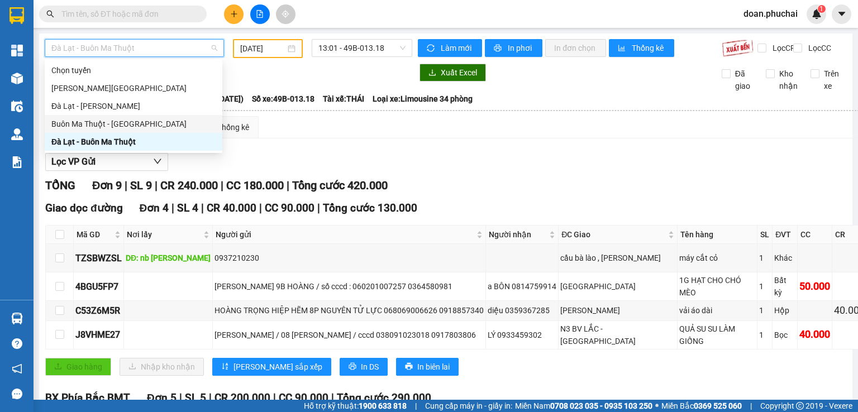
click at [147, 121] on div "Buôn Ma Thuột - [GEOGRAPHIC_DATA]" at bounding box center [133, 124] width 164 height 12
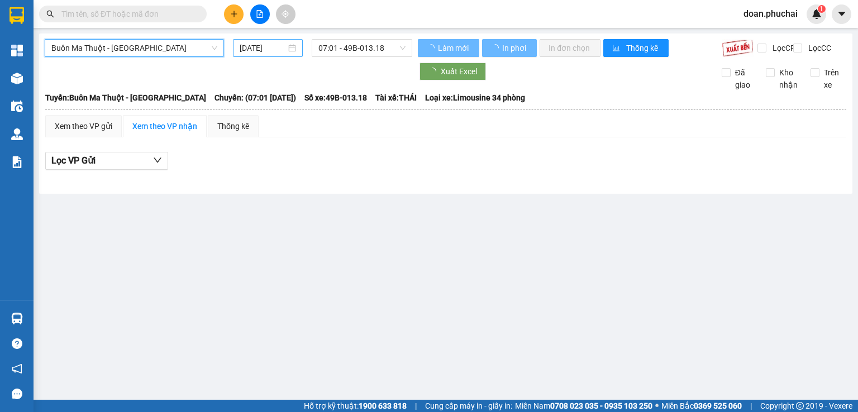
click at [273, 44] on input "[DATE]" at bounding box center [263, 48] width 46 height 12
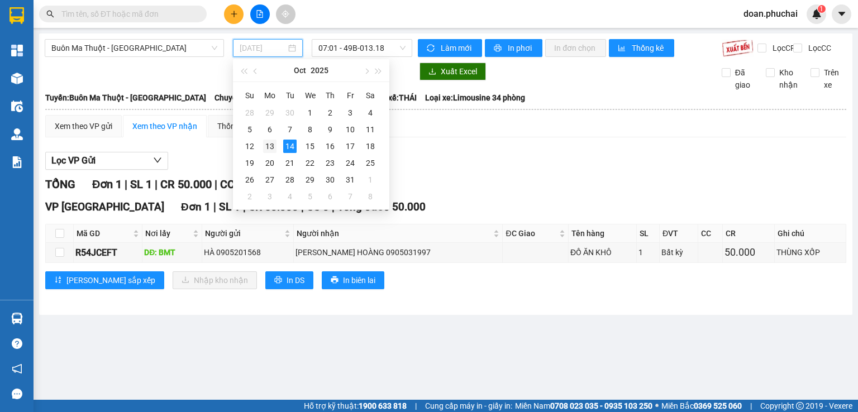
click at [270, 140] on div "13" at bounding box center [269, 146] width 13 height 13
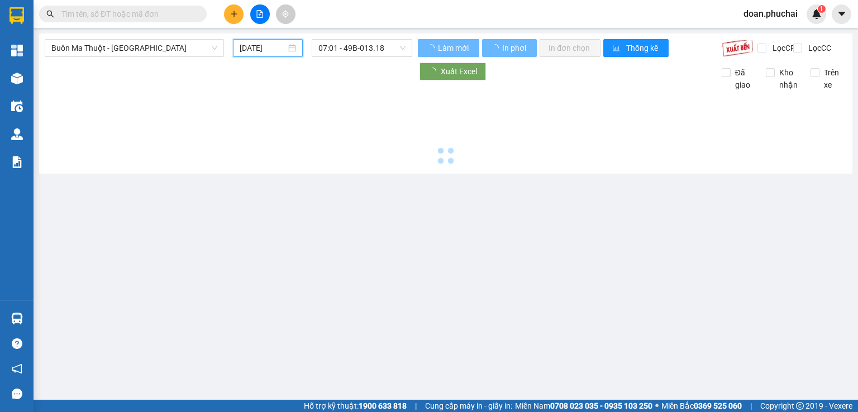
type input "[DATE]"
